Goal: Find specific page/section: Find specific page/section

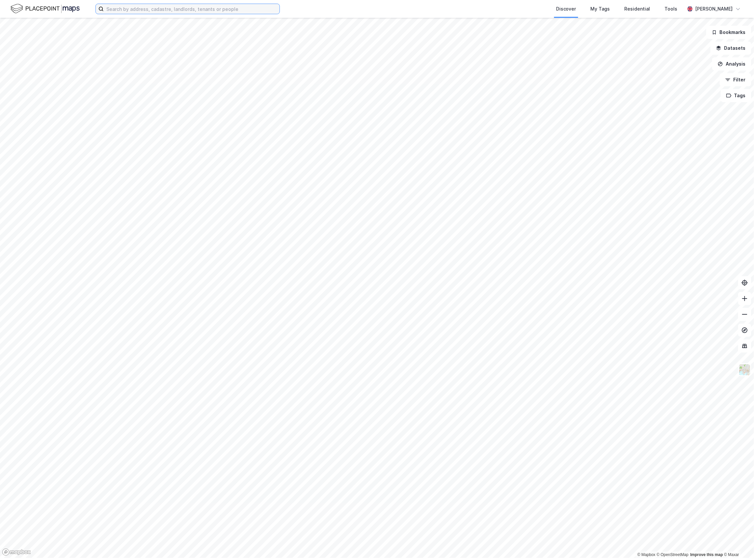
click at [140, 13] on input at bounding box center [192, 9] width 176 height 10
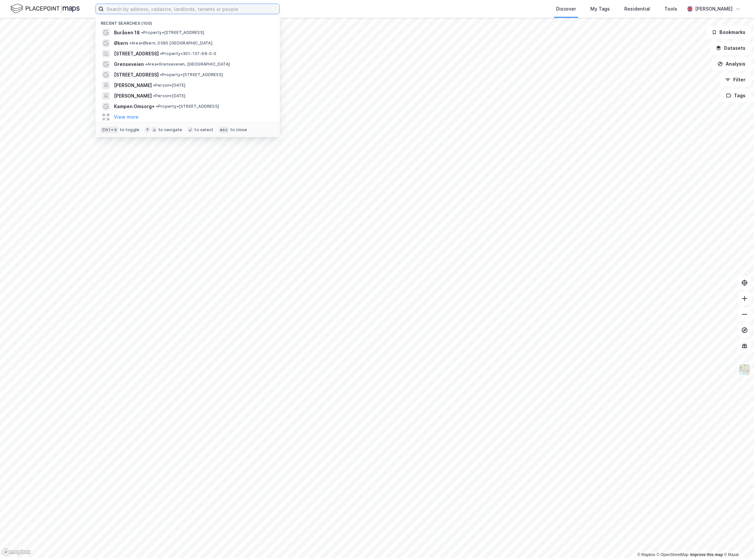
paste input "Østerdalsgata Dag- og Aktivitetssenter, [GEOGRAPHIC_DATA], [GEOGRAPHIC_DATA]"
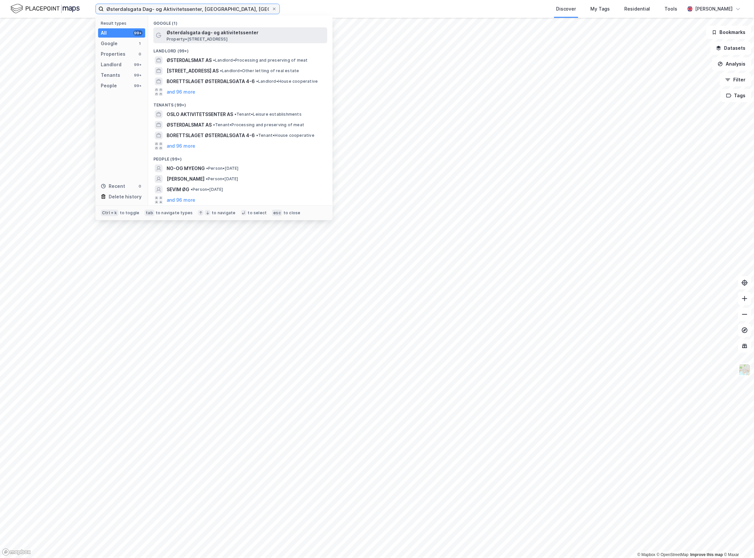
type input "Østerdalsgata Dag- og Aktivitetssenter, [GEOGRAPHIC_DATA], [GEOGRAPHIC_DATA]"
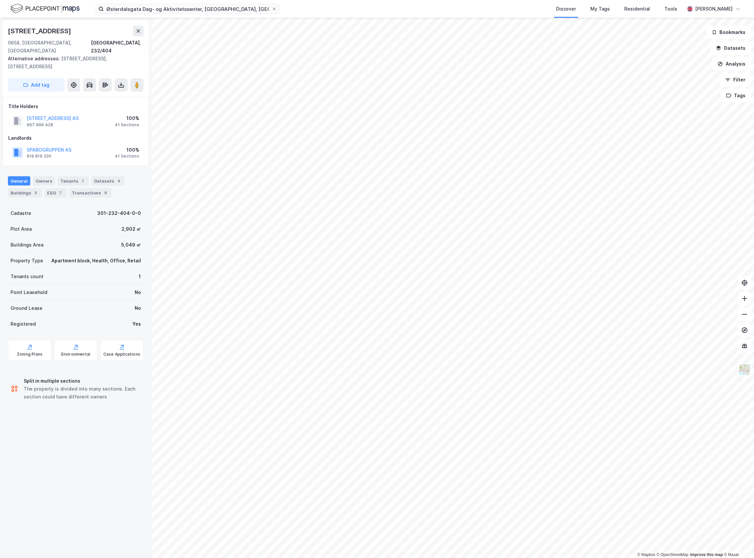
click at [61, 32] on div "[STREET_ADDRESS]" at bounding box center [40, 31] width 65 height 11
copy div "[STREET_ADDRESS]"
